Goal: Task Accomplishment & Management: Use online tool/utility

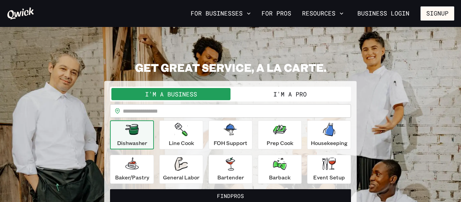
click at [185, 109] on input "text" at bounding box center [237, 110] width 228 height 13
click at [286, 96] on button "I'm a Pro" at bounding box center [289, 94] width 119 height 12
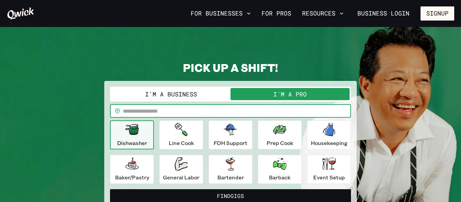
click at [212, 114] on input "text" at bounding box center [237, 110] width 228 height 13
type input "*****"
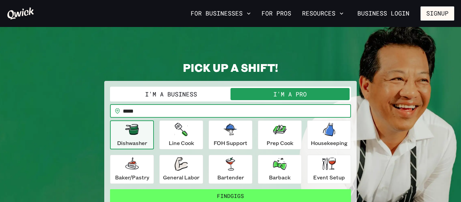
click at [222, 199] on button "Find Gigs" at bounding box center [230, 195] width 241 height 13
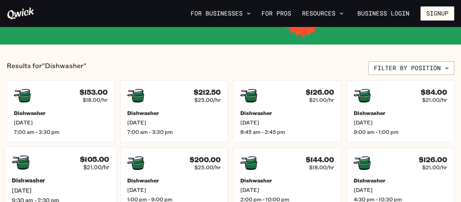
scroll to position [135, 0]
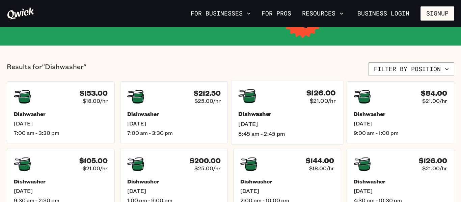
click at [322, 117] on div "Dishwasher [DATE] 8:45 am - 2:45 pm" at bounding box center [286, 124] width 97 height 27
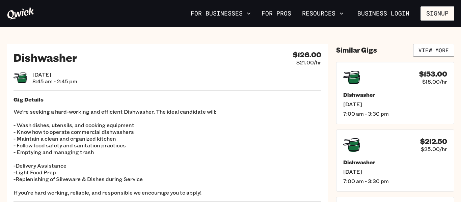
click at [322, 117] on div "Dishwasher $126.00 $21.00/hr [DATE] 8:45 am - 2:45 pm Gig Details We're seeking…" at bounding box center [167, 142] width 321 height 196
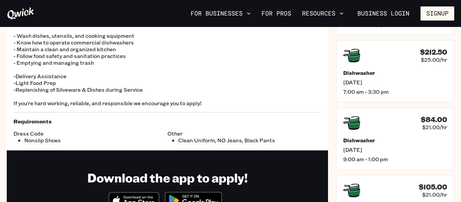
scroll to position [87, 0]
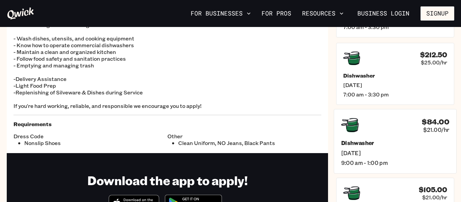
click at [419, 122] on div "$84.00 $21.00/hr" at bounding box center [395, 125] width 108 height 18
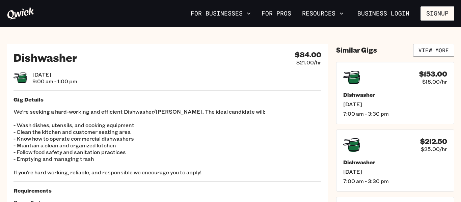
click at [315, 119] on p "We're seeking a hard-working and efficient Dishwasher/[PERSON_NAME]. The ideal …" at bounding box center [167, 141] width 308 height 67
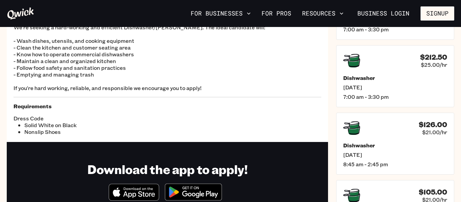
scroll to position [81, 0]
